Goal: Find specific page/section: Find specific page/section

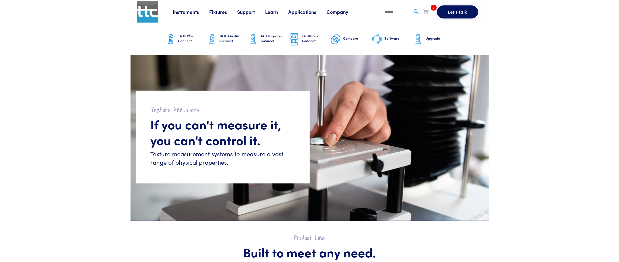
click at [219, 10] on link "Fixtures" at bounding box center [223, 11] width 28 height 7
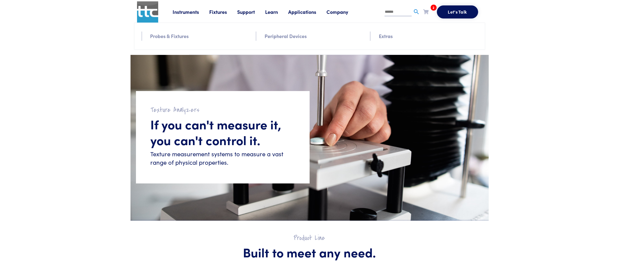
click at [183, 37] on link "Probes & Fixtures" at bounding box center [169, 36] width 39 height 8
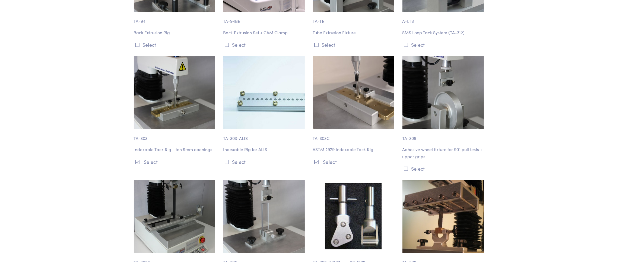
scroll to position [3503, 0]
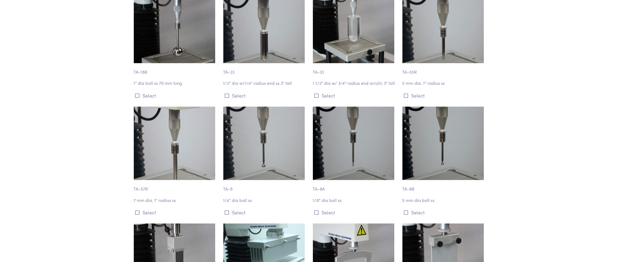
scroll to position [1916, 0]
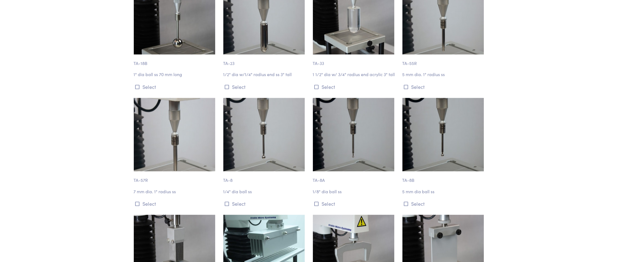
click at [187, 120] on img at bounding box center [174, 134] width 81 height 73
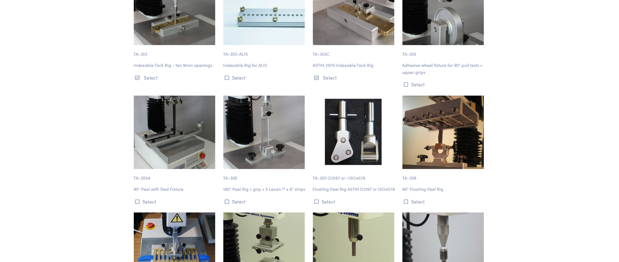
scroll to position [3747, 0]
